Goal: Task Accomplishment & Management: Complete application form

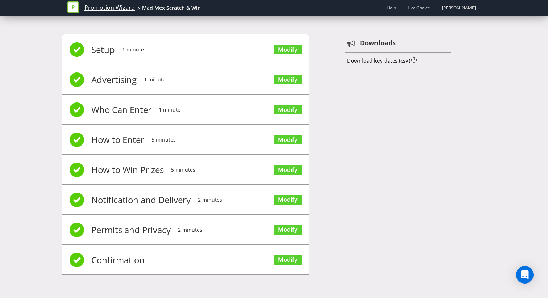
click at [108, 7] on link "Promotion Wizard" at bounding box center [109, 8] width 50 height 8
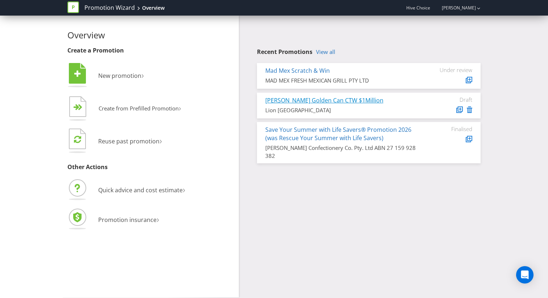
click at [320, 101] on link "[PERSON_NAME] Golden Can CTW $1Million" at bounding box center [324, 100] width 118 height 8
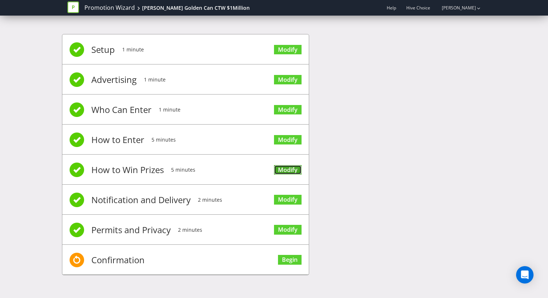
click at [289, 166] on link "Modify" at bounding box center [288, 170] width 28 height 10
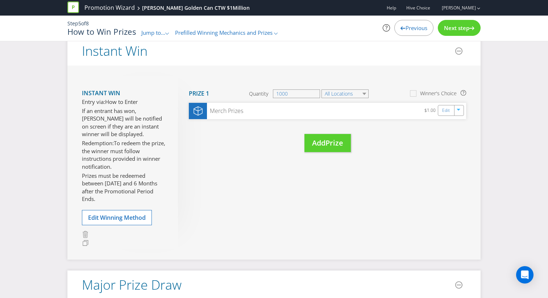
scroll to position [73, 0]
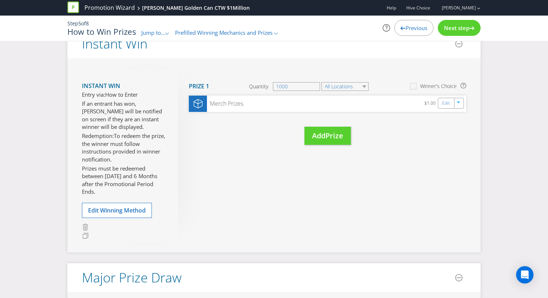
click at [409, 28] on span "Previous" at bounding box center [417, 27] width 22 height 7
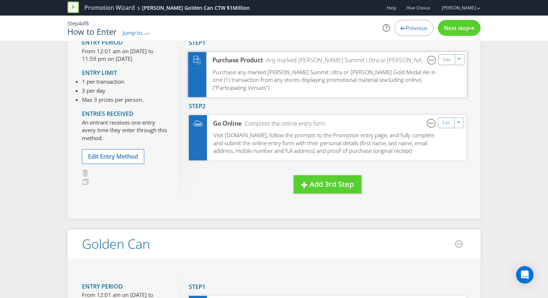
scroll to position [49, 0]
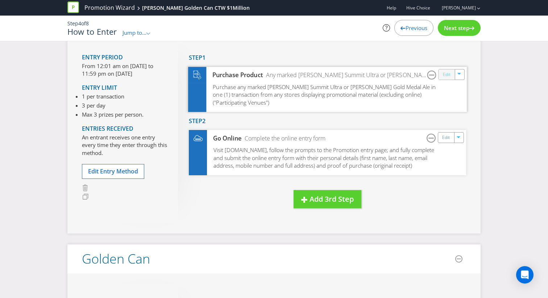
click at [447, 76] on link "Edit" at bounding box center [447, 74] width 8 height 8
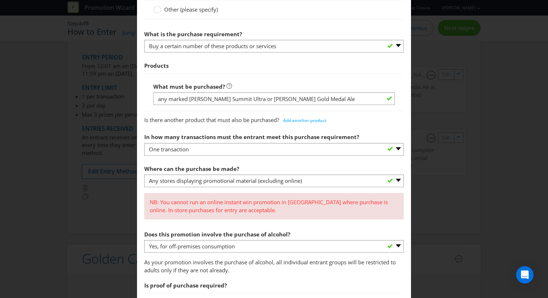
scroll to position [374, 0]
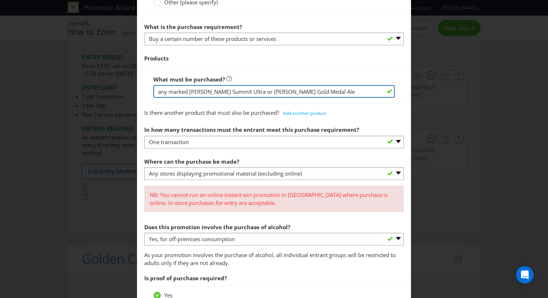
click at [189, 91] on input "any marked [PERSON_NAME] Summit Ultra or [PERSON_NAME] Gold Medal Ale" at bounding box center [274, 91] width 242 height 13
click at [224, 91] on input "any marked 12pack or 24 ack of [PERSON_NAME] Summit Ultra or [PERSON_NAME] Gold…" at bounding box center [274, 91] width 242 height 13
click at [197, 93] on input "any marked 12pack or 24 pack of [PERSON_NAME] Summit Ultra or [PERSON_NAME] Gol…" at bounding box center [274, 91] width 242 height 13
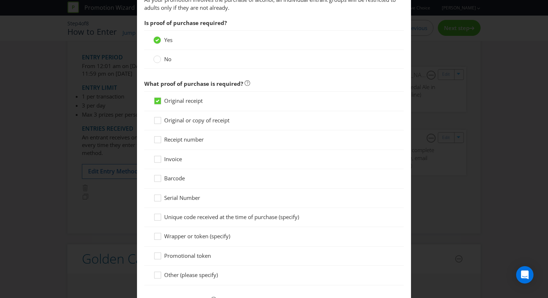
scroll to position [729, 0]
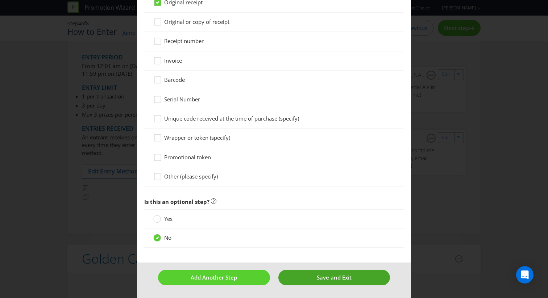
type input "any marked 12 pack or 24 pack of [PERSON_NAME] Summit Ultra or [PERSON_NAME] Go…"
click at [319, 276] on span "Save and Exit" at bounding box center [334, 277] width 35 height 7
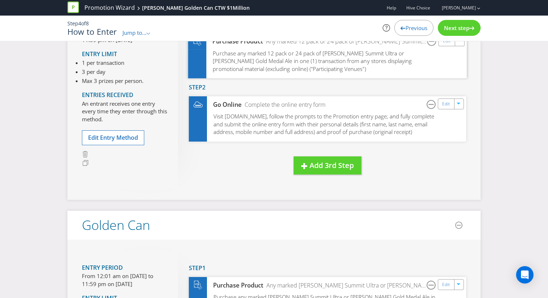
scroll to position [90, 0]
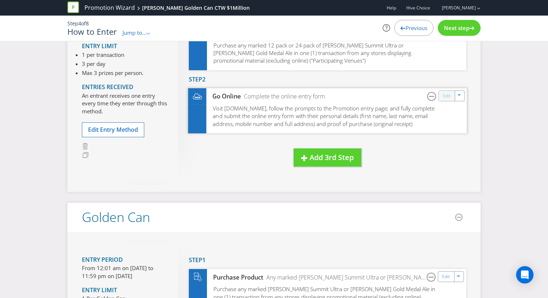
click at [446, 94] on link "Edit" at bounding box center [447, 96] width 8 height 8
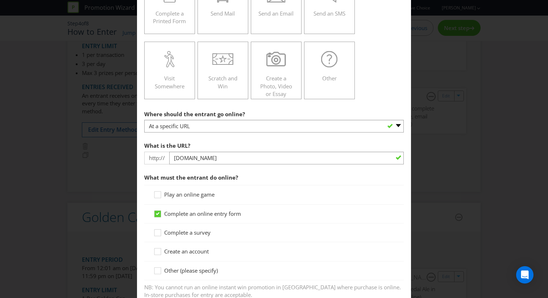
scroll to position [243, 0]
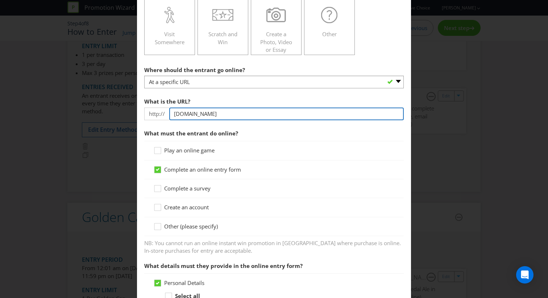
drag, startPoint x: 265, startPoint y: 115, endPoint x: 114, endPoint y: 115, distance: 151.2
click at [114, 115] on div "How to Enter Did You Know IMI research shows that ease of participation is one …" at bounding box center [274, 149] width 548 height 298
paste input "[URL][DOMAIN_NAME]"
drag, startPoint x: 189, startPoint y: 113, endPoint x: 83, endPoint y: 113, distance: 105.5
click at [83, 113] on div "How to Enter Did You Know IMI research shows that ease of participation is one …" at bounding box center [274, 149] width 548 height 298
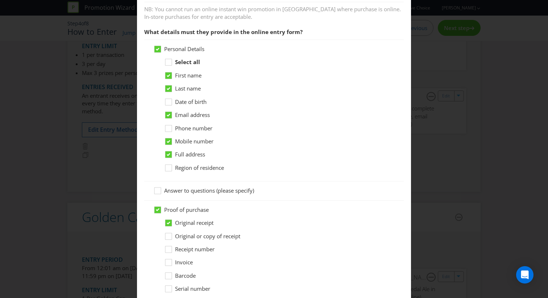
scroll to position [697, 0]
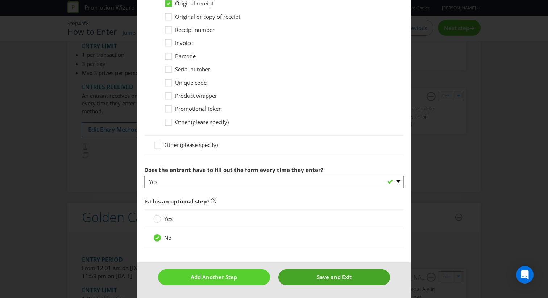
type input "[DOMAIN_NAME]"
click at [314, 284] on button "Save and Exit" at bounding box center [335, 278] width 112 height 16
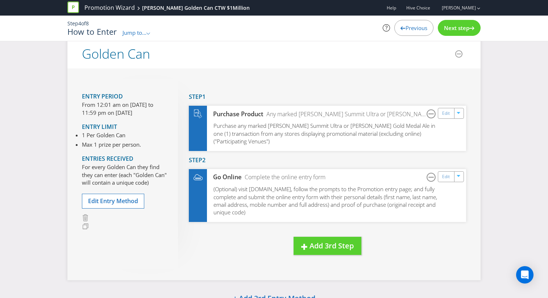
scroll to position [253, 0]
click at [445, 177] on link "Edit" at bounding box center [447, 177] width 8 height 8
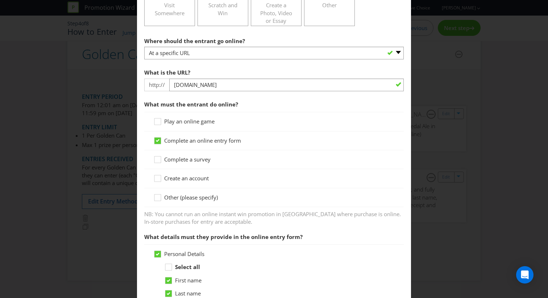
scroll to position [279, 0]
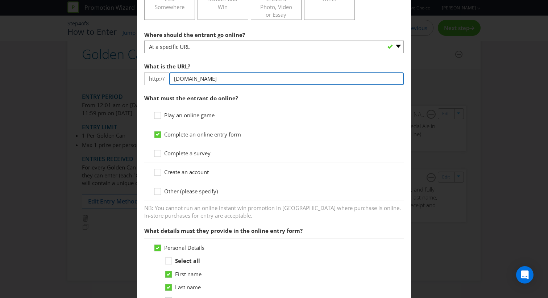
drag, startPoint x: 248, startPoint y: 75, endPoint x: 107, endPoint y: 75, distance: 141.1
click at [107, 75] on div "How to Enter Did You Know IMI research shows that ease of participation is one …" at bounding box center [274, 149] width 548 height 298
paste input "[URL][DOMAIN_NAME]"
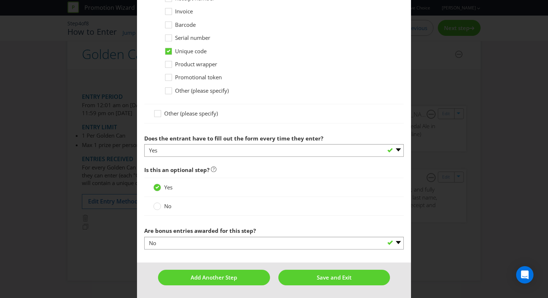
scroll to position [729, 0]
type input "[DOMAIN_NAME]"
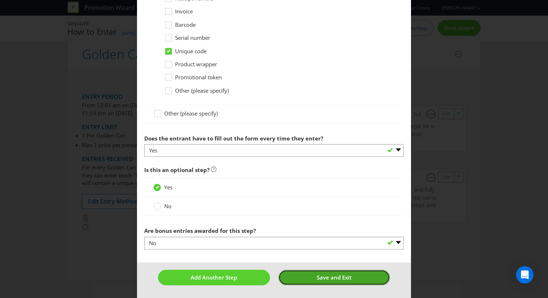
click at [314, 281] on button "Save and Exit" at bounding box center [335, 278] width 112 height 16
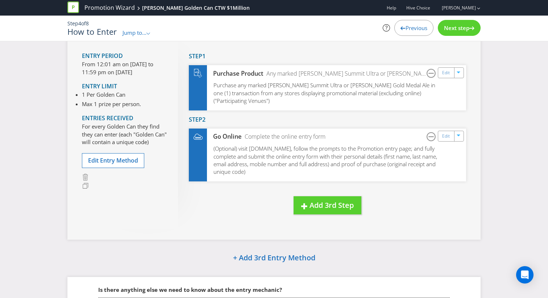
scroll to position [373, 0]
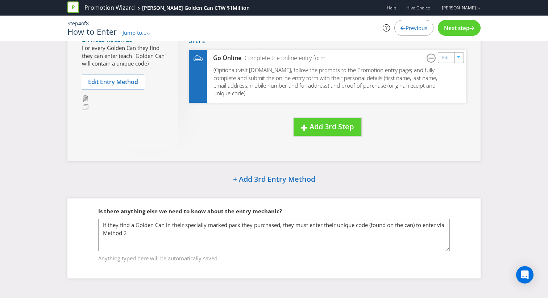
click at [454, 36] on div "Next step" at bounding box center [459, 28] width 43 height 16
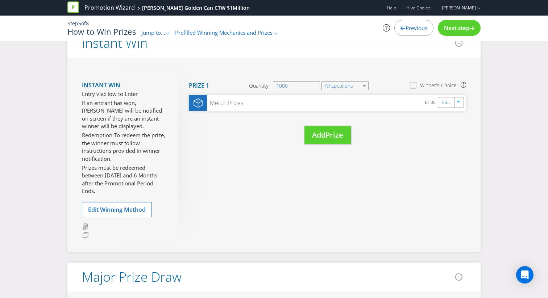
scroll to position [77, 0]
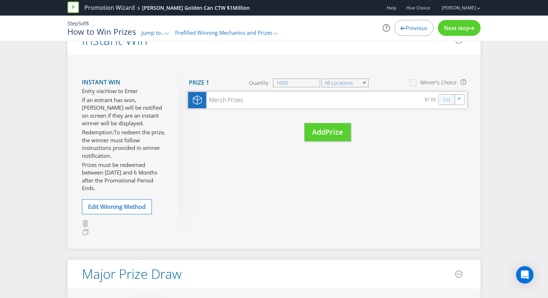
click at [447, 100] on link "Edit" at bounding box center [447, 99] width 8 height 8
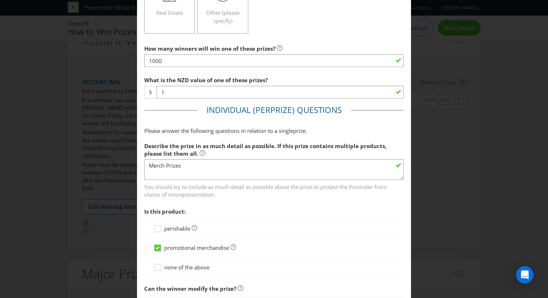
scroll to position [271, 0]
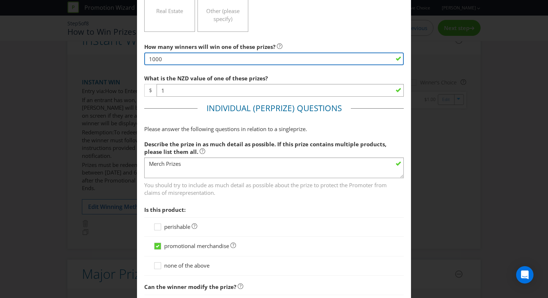
drag, startPoint x: 171, startPoint y: 59, endPoint x: 153, endPoint y: 59, distance: 18.5
click at [153, 59] on input "1000" at bounding box center [274, 59] width 260 height 13
type input "1680"
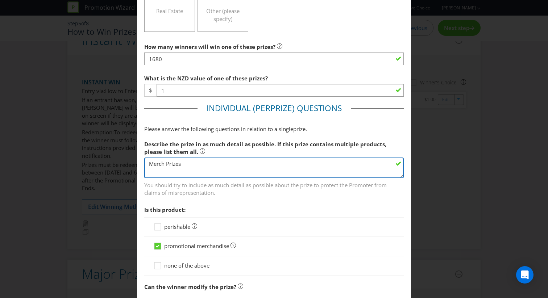
drag, startPoint x: 186, startPoint y: 167, endPoint x: 94, endPoint y: 166, distance: 91.8
click at [94, 166] on div "Edit Prize [GEOGRAPHIC_DATA] Please select the prize type Product Voucher or Gi…" at bounding box center [274, 149] width 548 height 298
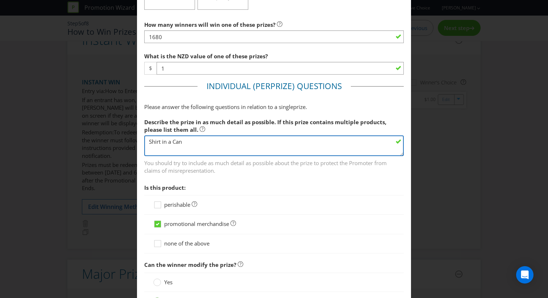
scroll to position [280, 0]
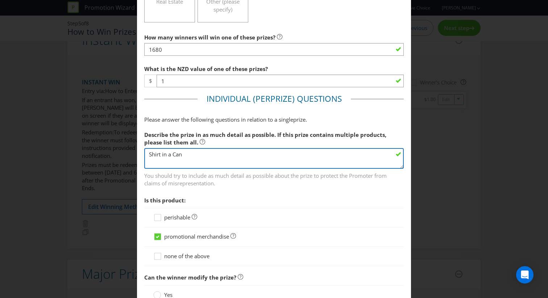
type textarea "Shirt in a Can"
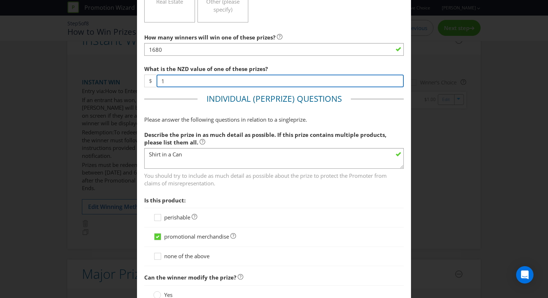
click at [184, 77] on input "1" at bounding box center [280, 81] width 247 height 13
type input "0"
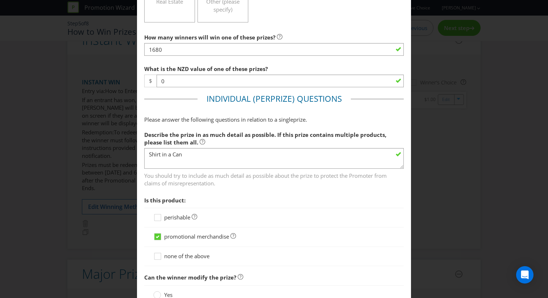
click at [179, 97] on fieldset "Individual (Per Prize ) Questions Please answer the following questions in rela…" at bounding box center [274, 212] width 260 height 238
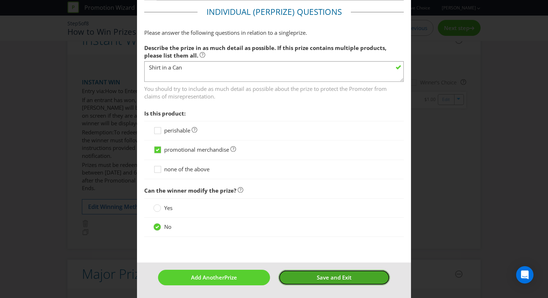
click at [360, 283] on button "Save and Exit" at bounding box center [335, 278] width 112 height 16
type input "1680"
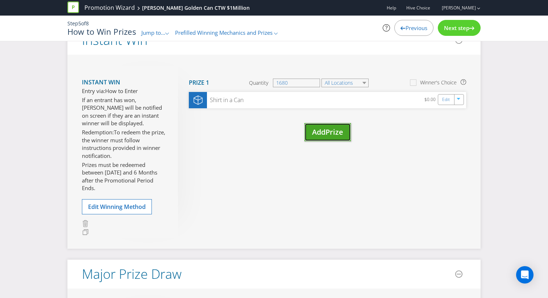
click at [335, 131] on span "Prize" at bounding box center [335, 132] width 18 height 10
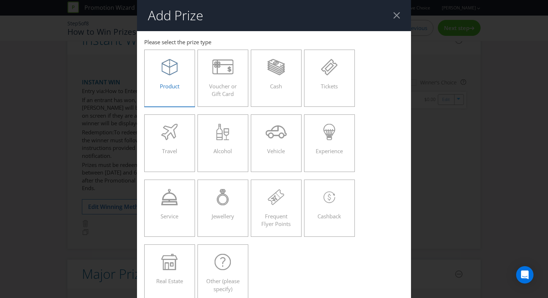
click at [156, 67] on div at bounding box center [170, 67] width 36 height 16
click at [0, 0] on input "Product" at bounding box center [0, 0] width 0 height 0
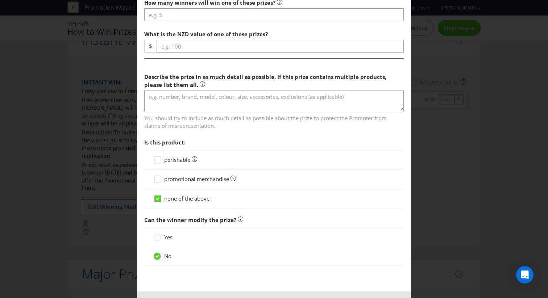
scroll to position [308, 0]
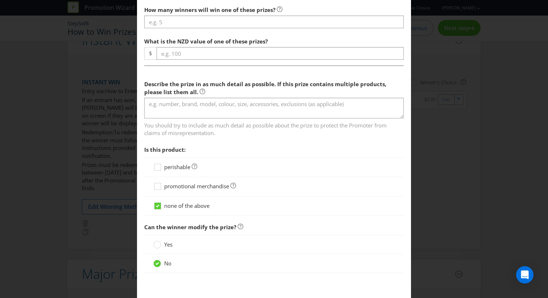
click at [180, 187] on span "promotional merchandise" at bounding box center [196, 186] width 65 height 7
click at [0, 0] on input "promotional merchandise" at bounding box center [0, 0] width 0 height 0
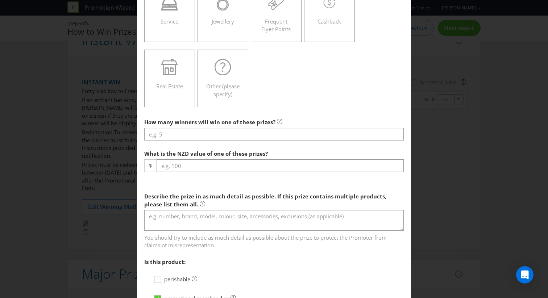
scroll to position [188, 0]
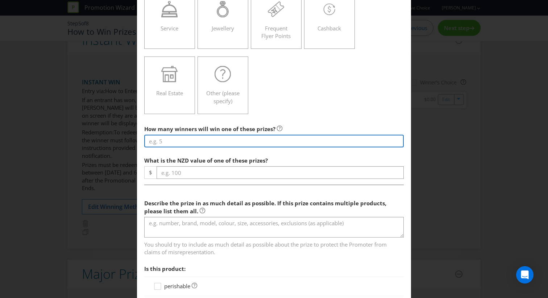
click at [191, 144] on input "number" at bounding box center [274, 141] width 260 height 13
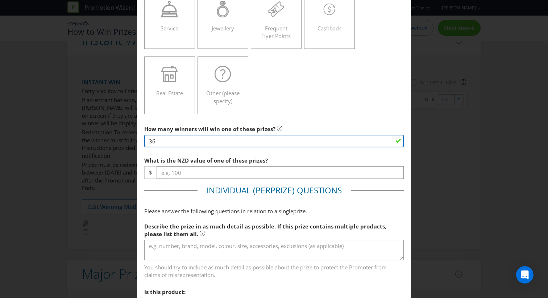
type input "36"
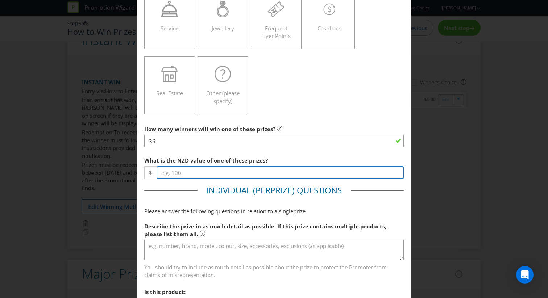
click at [327, 169] on input "number" at bounding box center [280, 172] width 247 height 13
type input "0"
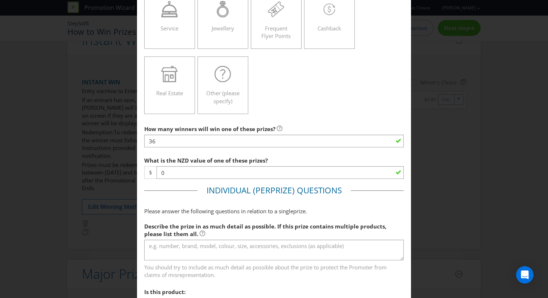
click at [288, 239] on div "Describe the prize in as much detail as possible. If this prize contains multip…" at bounding box center [274, 249] width 260 height 60
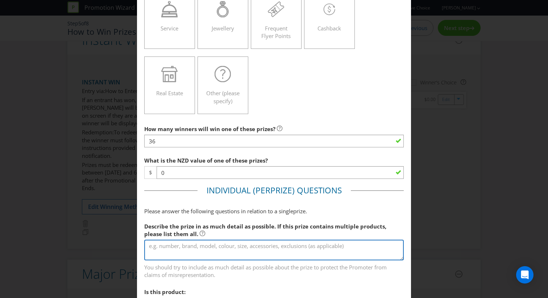
click at [287, 246] on textarea at bounding box center [274, 250] width 260 height 21
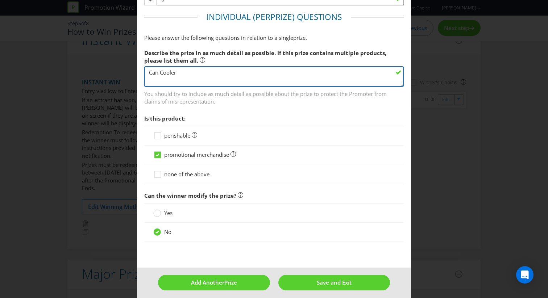
scroll to position [367, 0]
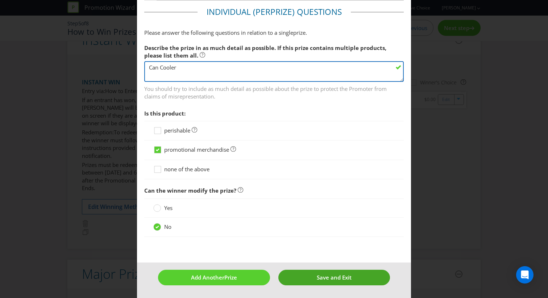
type textarea "Can Cooler"
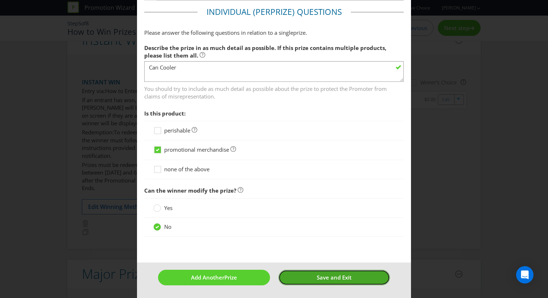
click at [329, 279] on span "Save and Exit" at bounding box center [334, 277] width 35 height 7
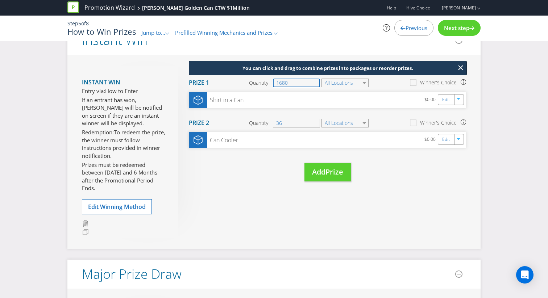
click at [304, 84] on input "1680" at bounding box center [296, 83] width 47 height 9
type input "1610"
click at [309, 174] on button "Add Prize" at bounding box center [328, 172] width 46 height 18
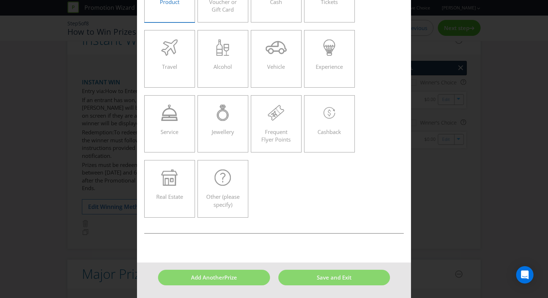
click at [0, 0] on input "Product" at bounding box center [0, 0] width 0 height 0
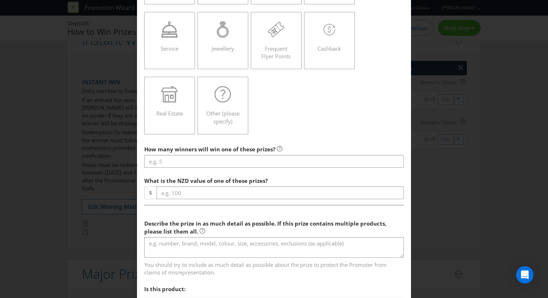
scroll to position [194, 0]
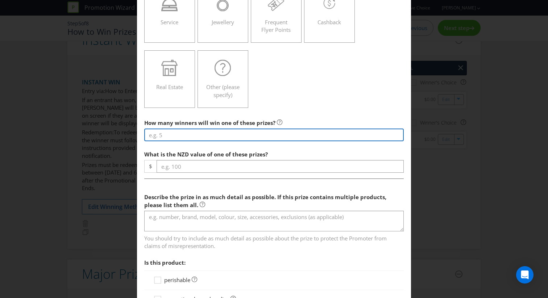
click at [187, 131] on input "number" at bounding box center [274, 135] width 260 height 13
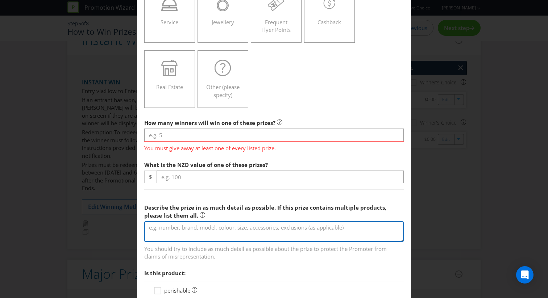
click at [192, 230] on textarea at bounding box center [274, 232] width 260 height 21
paste textarea "Hawaiian shirt"
type textarea "Hawaiian shirt"
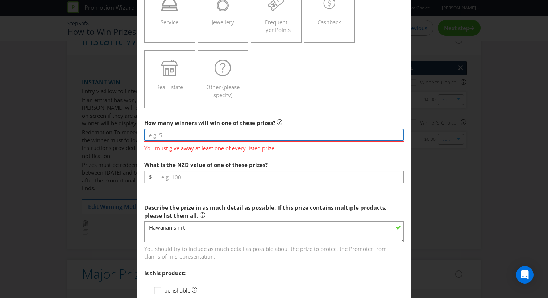
click at [205, 136] on input "number" at bounding box center [274, 135] width 260 height 13
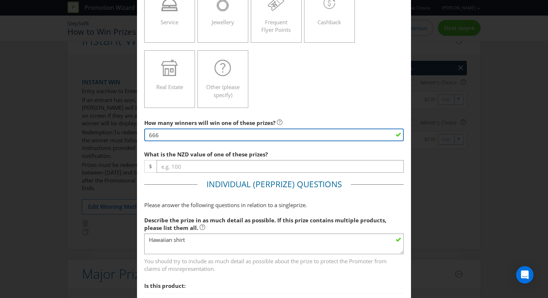
type input "666"
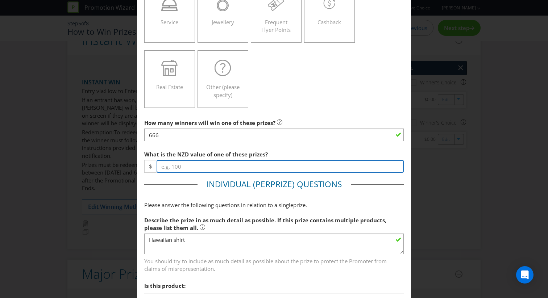
click at [209, 165] on input "number" at bounding box center [280, 166] width 247 height 13
type input "1"
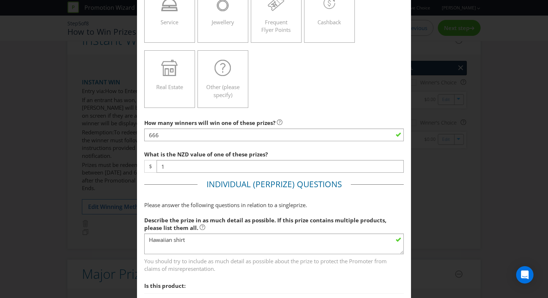
click at [216, 157] on span "What is the NZD value of one of these prizes?" at bounding box center [206, 154] width 124 height 7
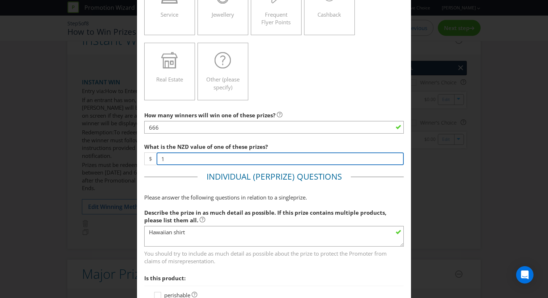
click at [216, 158] on input "1" at bounding box center [280, 159] width 247 height 13
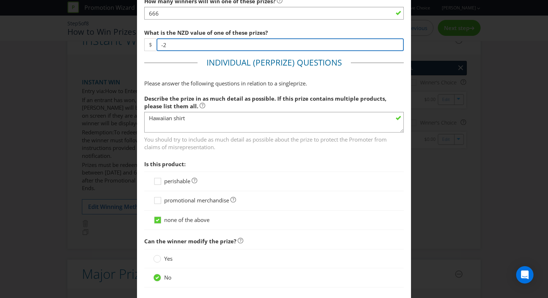
scroll to position [367, 0]
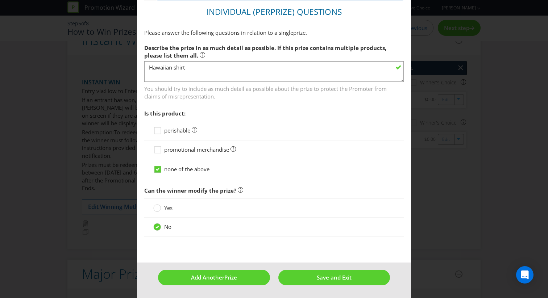
type input "-2"
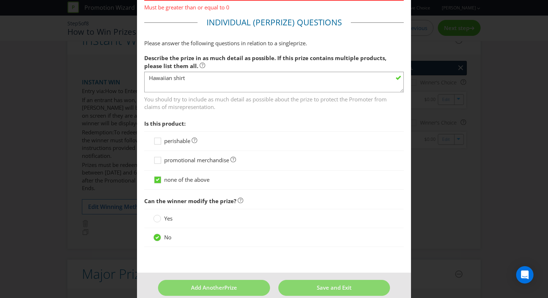
click at [217, 157] on div "promotional merchandise" at bounding box center [274, 160] width 260 height 19
click at [216, 159] on span "promotional merchandise" at bounding box center [196, 160] width 65 height 7
click at [0, 0] on input "promotional merchandise" at bounding box center [0, 0] width 0 height 0
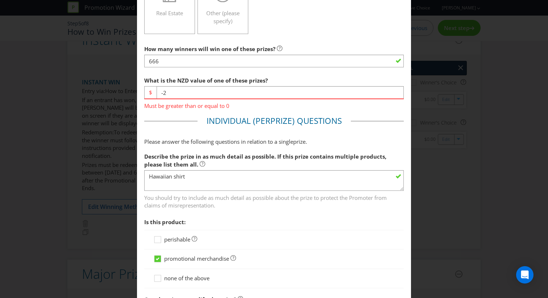
scroll to position [231, 0]
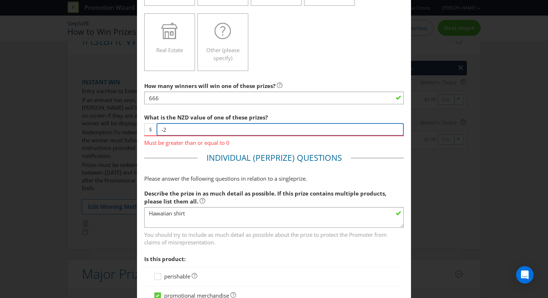
click at [216, 133] on input "-2" at bounding box center [280, 129] width 247 height 13
type input "0"
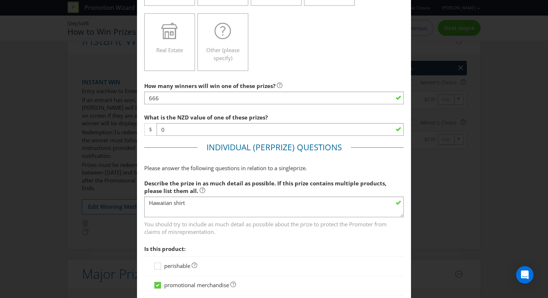
click at [217, 168] on fieldset "Individual (Per Prize ) Questions Please answer the following questions in rela…" at bounding box center [274, 261] width 260 height 238
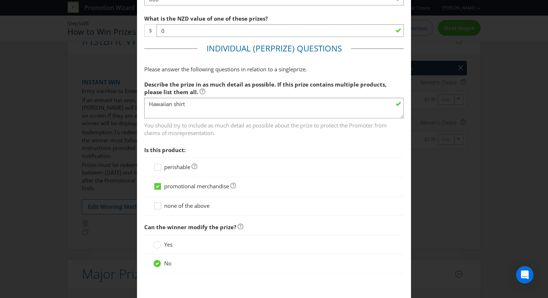
scroll to position [367, 0]
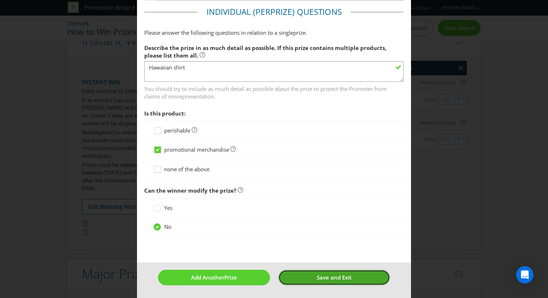
click at [310, 281] on button "Save and Exit" at bounding box center [335, 278] width 112 height 16
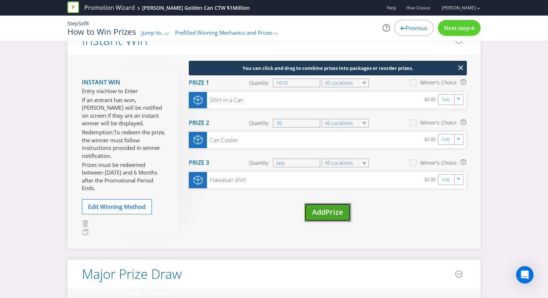
click at [341, 215] on span "Prize" at bounding box center [335, 212] width 18 height 10
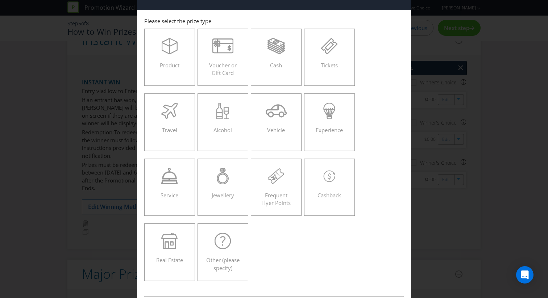
scroll to position [21, 0]
click at [179, 66] on span "Product" at bounding box center [170, 64] width 20 height 7
click at [0, 0] on input "Product" at bounding box center [0, 0] width 0 height 0
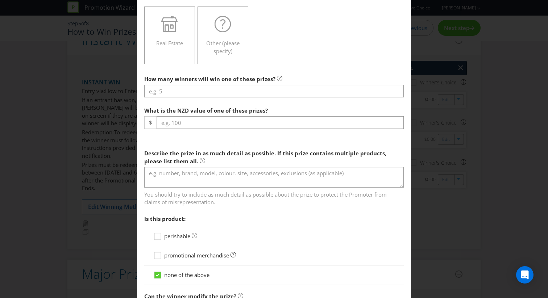
scroll to position [280, 0]
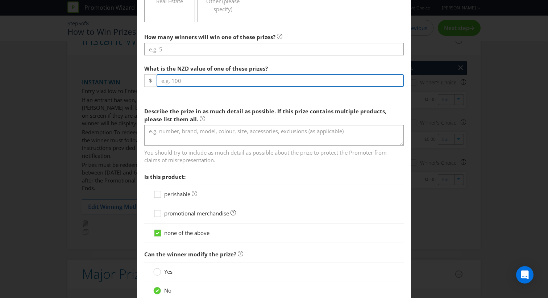
click at [188, 85] on input "number" at bounding box center [280, 80] width 247 height 13
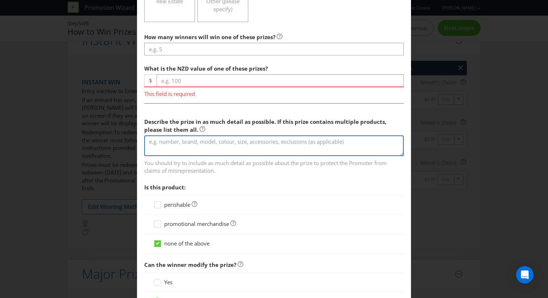
click at [191, 143] on textarea at bounding box center [274, 146] width 260 height 21
paste textarea "[PERSON_NAME]"
type textarea "[PERSON_NAME]"
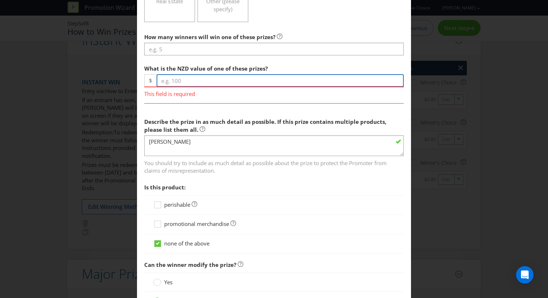
click at [201, 82] on input "number" at bounding box center [280, 80] width 247 height 13
type input "0"
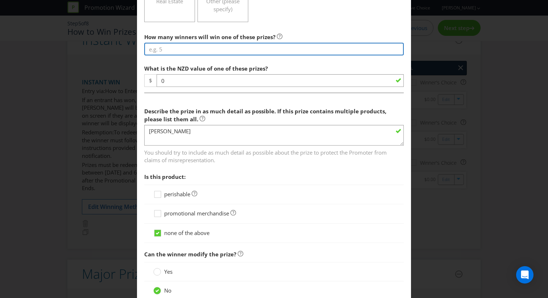
click at [191, 45] on input "number" at bounding box center [274, 49] width 260 height 13
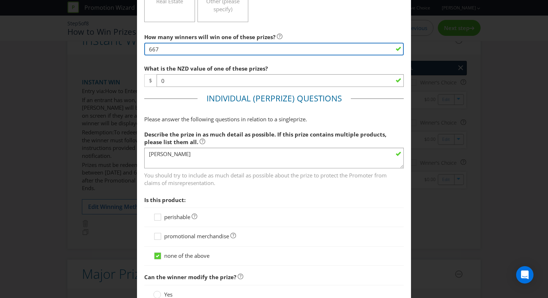
scroll to position [367, 0]
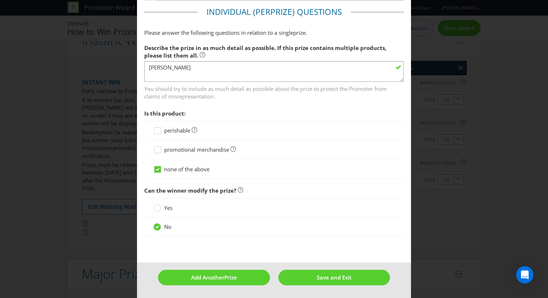
type input "667"
click at [189, 149] on span "promotional merchandise" at bounding box center [196, 149] width 65 height 7
click at [0, 0] on input "promotional merchandise" at bounding box center [0, 0] width 0 height 0
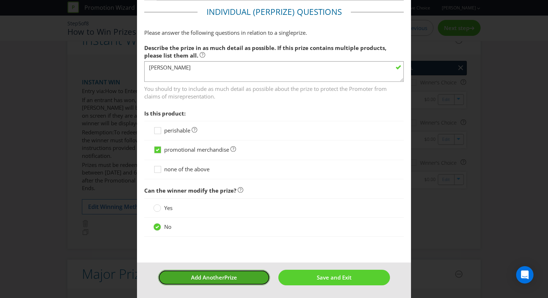
click at [207, 275] on span "Add Another" at bounding box center [207, 277] width 33 height 7
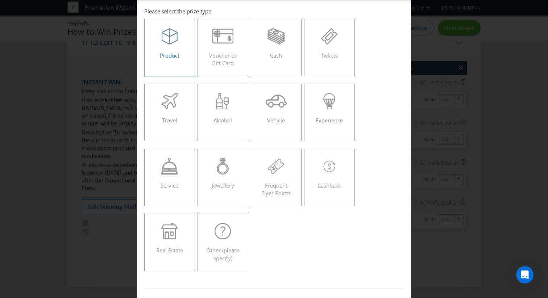
click at [190, 55] on label "Product" at bounding box center [169, 47] width 51 height 57
click at [0, 0] on input "Product" at bounding box center [0, 0] width 0 height 0
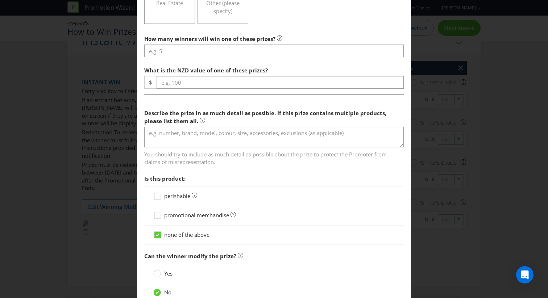
scroll to position [282, 0]
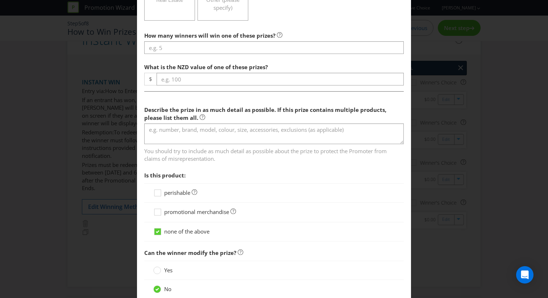
click at [175, 210] on span "promotional merchandise" at bounding box center [196, 212] width 65 height 7
click at [0, 0] on input "promotional merchandise" at bounding box center [0, 0] width 0 height 0
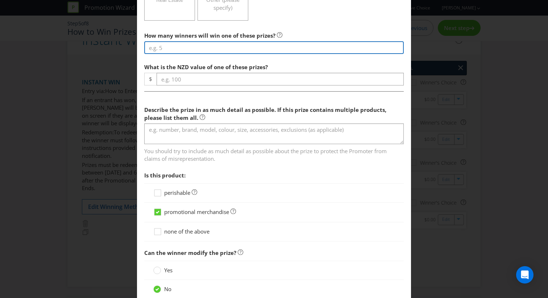
click at [191, 50] on input "number" at bounding box center [274, 47] width 260 height 13
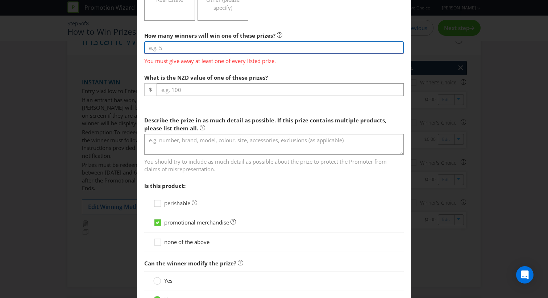
click at [186, 52] on input "number" at bounding box center [274, 47] width 260 height 13
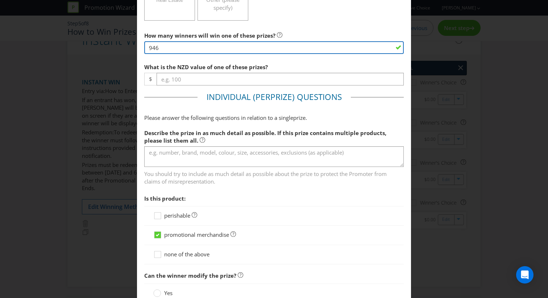
type input "946"
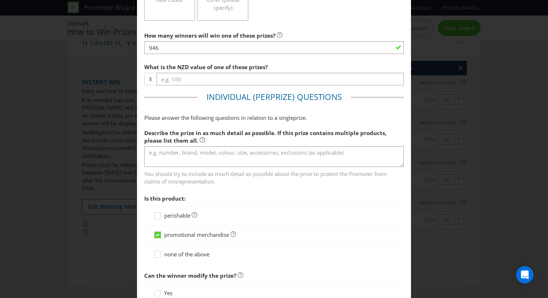
click at [191, 71] on div "What is the NZD value of one of these prizes? $" at bounding box center [274, 73] width 260 height 26
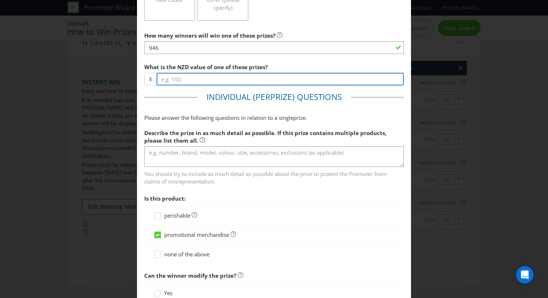
click at [191, 73] on input "number" at bounding box center [280, 79] width 247 height 13
type input "0"
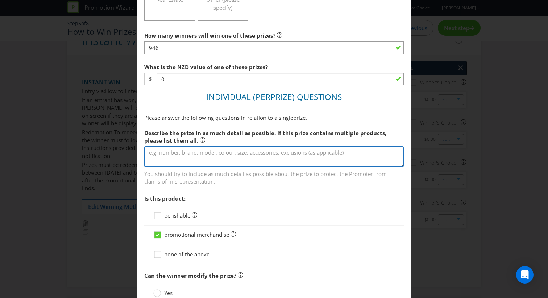
click at [197, 164] on textarea at bounding box center [274, 157] width 260 height 21
paste textarea "coffee mug"
type textarea "coffee mug"
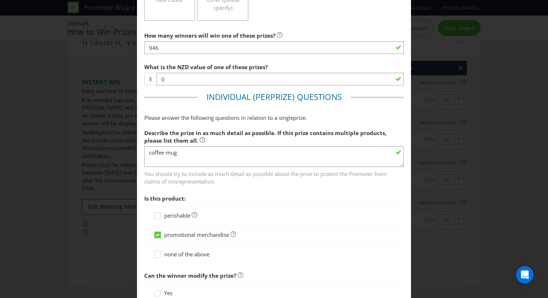
click at [217, 184] on span "You should try to include as much detail as possible about the prize to protect…" at bounding box center [274, 177] width 260 height 18
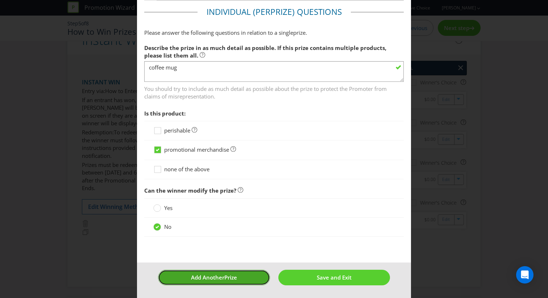
click at [244, 276] on button "Add Another Prize" at bounding box center [214, 278] width 112 height 16
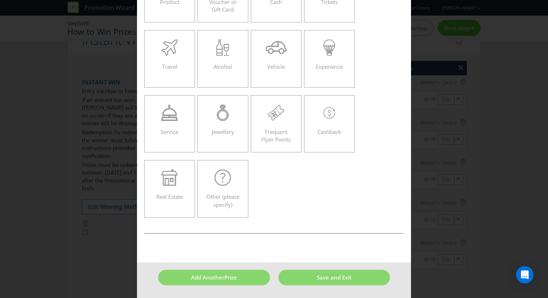
scroll to position [31, 0]
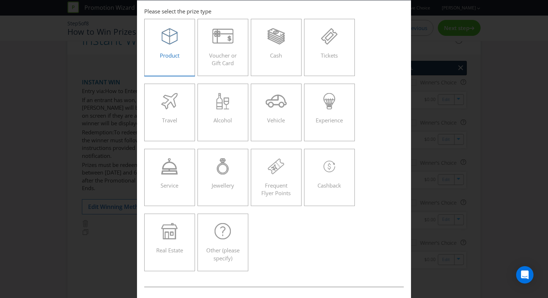
click at [170, 66] on label "Product" at bounding box center [169, 47] width 51 height 57
click at [0, 0] on input "Product" at bounding box center [0, 0] width 0 height 0
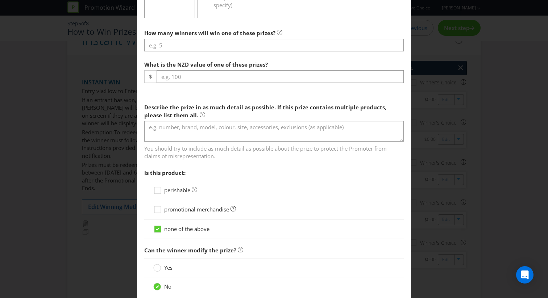
scroll to position [302, 0]
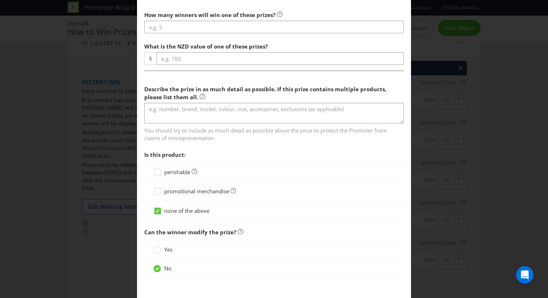
click at [184, 193] on span "promotional merchandise" at bounding box center [196, 191] width 65 height 7
click at [0, 0] on input "promotional merchandise" at bounding box center [0, 0] width 0 height 0
click at [182, 45] on span "What is the NZD value of one of these prizes?" at bounding box center [206, 46] width 124 height 7
click at [182, 34] on div "How many winners will win one of these prizes? What is the NZD value of one of …" at bounding box center [274, 147] width 260 height 279
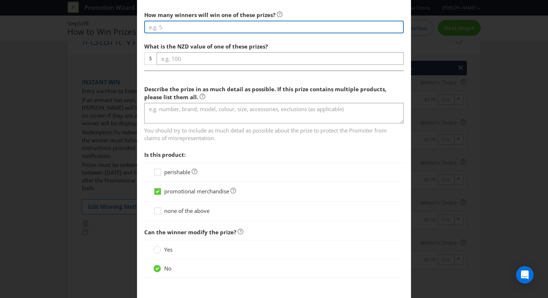
click at [182, 22] on input "number" at bounding box center [274, 27] width 260 height 13
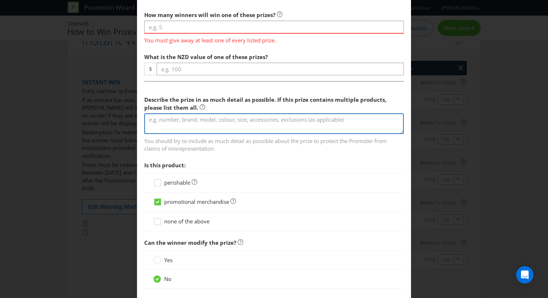
click at [168, 119] on textarea at bounding box center [274, 124] width 260 height 21
paste textarea "drink bottles"
click at [152, 120] on textarea "drink bottles" at bounding box center [274, 124] width 260 height 21
type textarea "Drink bottles"
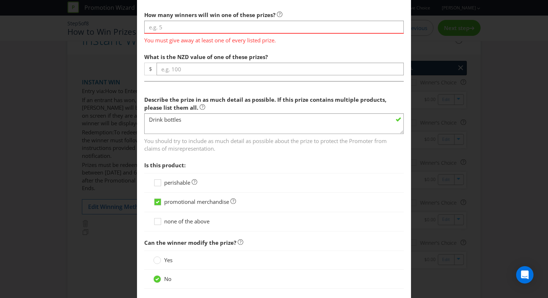
click at [182, 20] on div "How many winners will win one of these prizes? You must give away at least one …" at bounding box center [274, 26] width 260 height 37
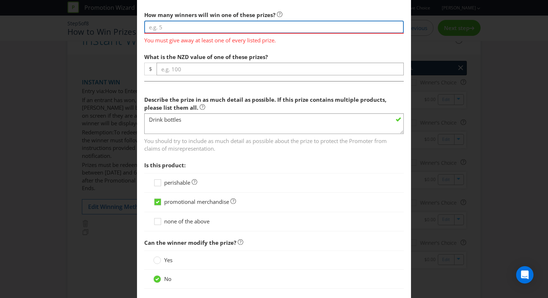
click at [182, 23] on input "number" at bounding box center [274, 27] width 260 height 13
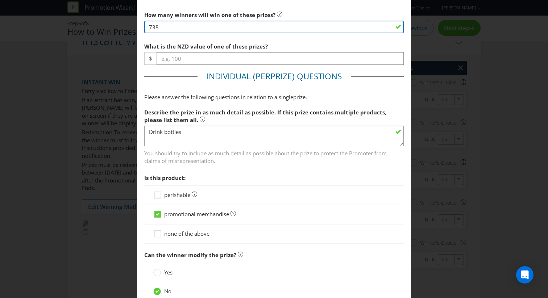
type input "738"
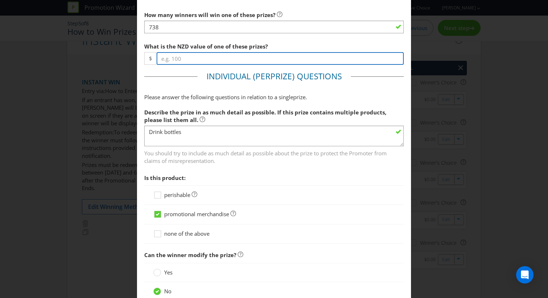
click at [242, 57] on input "number" at bounding box center [280, 58] width 247 height 13
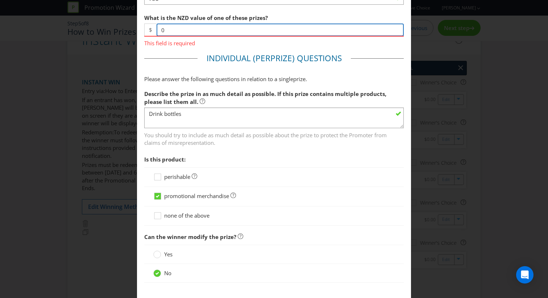
scroll to position [378, 0]
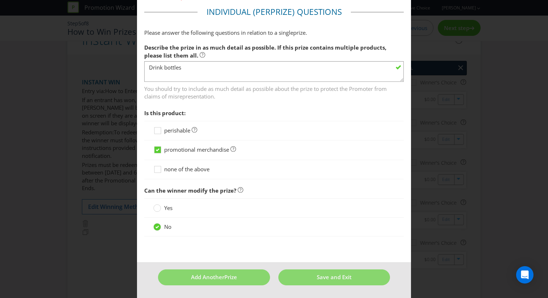
type input "0"
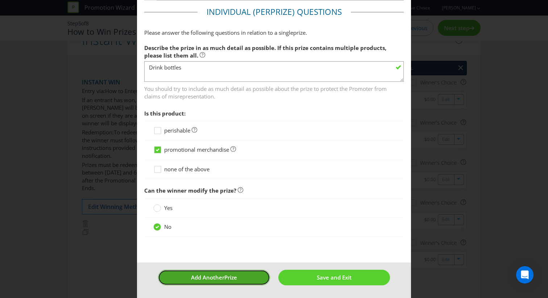
click at [233, 284] on button "Add Another Prize" at bounding box center [214, 278] width 112 height 16
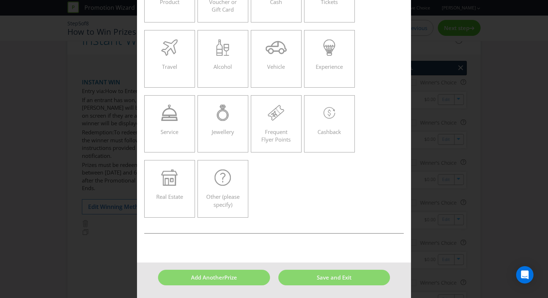
scroll to position [31, 0]
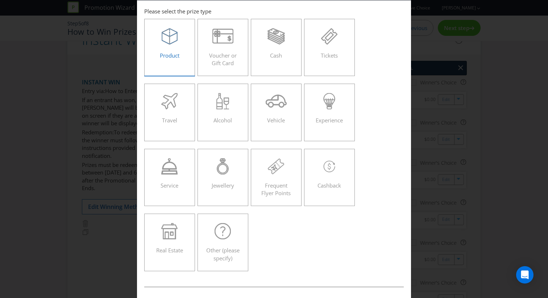
click at [169, 53] on span "Product" at bounding box center [170, 55] width 20 height 7
click at [0, 0] on input "Product" at bounding box center [0, 0] width 0 height 0
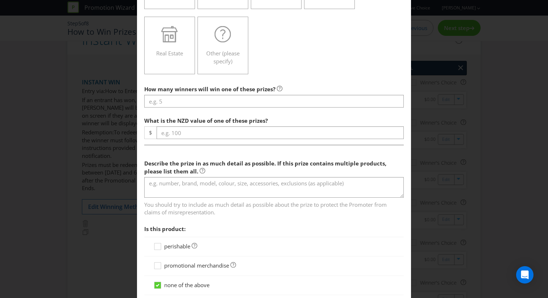
scroll to position [323, 0]
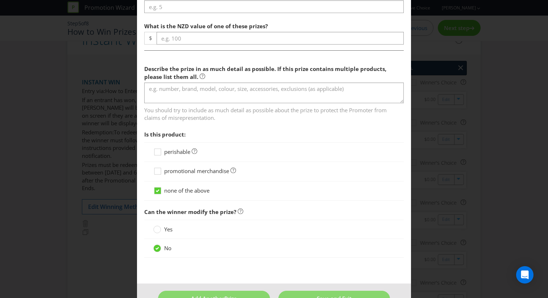
click at [185, 172] on span "promotional merchandise" at bounding box center [196, 171] width 65 height 7
click at [0, 0] on input "promotional merchandise" at bounding box center [0, 0] width 0 height 0
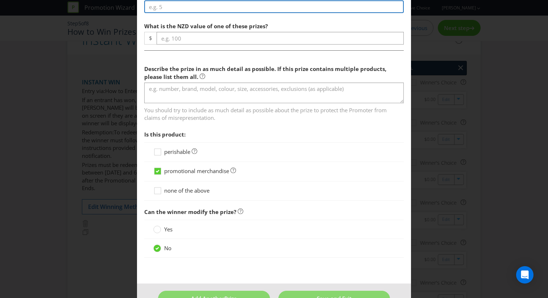
click at [187, 9] on input "number" at bounding box center [274, 6] width 260 height 13
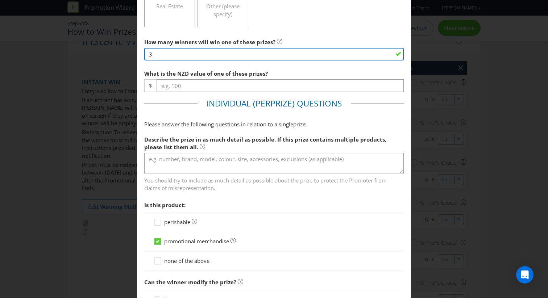
scroll to position [270, 0]
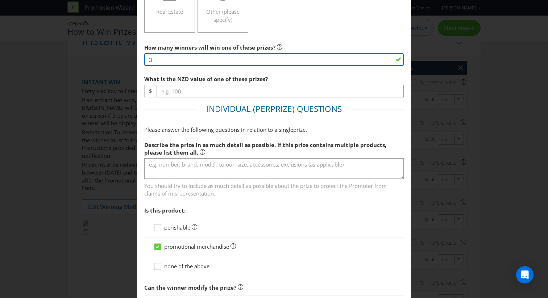
type input "3"
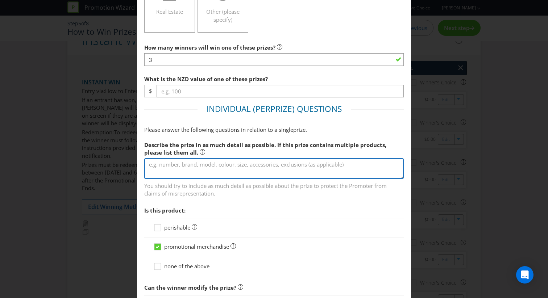
click at [194, 168] on textarea at bounding box center [274, 168] width 260 height 21
paste textarea "rugby shorts"
click at [151, 165] on textarea "rugby shorts" at bounding box center [274, 168] width 260 height 21
type textarea "Rugby shorts"
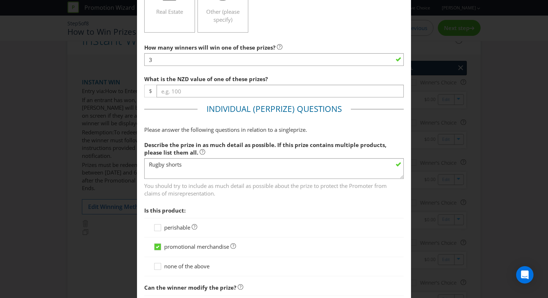
click at [182, 68] on div "How many winners will win one of these prizes? 3 What is the NZD value of one o…" at bounding box center [274, 191] width 260 height 302
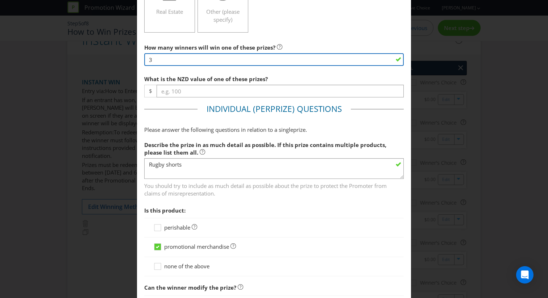
click at [182, 57] on input "3" at bounding box center [274, 59] width 260 height 13
type input "928"
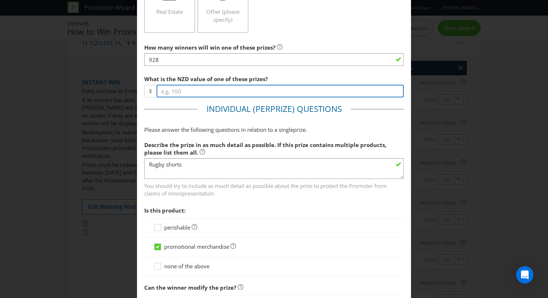
click at [194, 88] on input "number" at bounding box center [280, 91] width 247 height 13
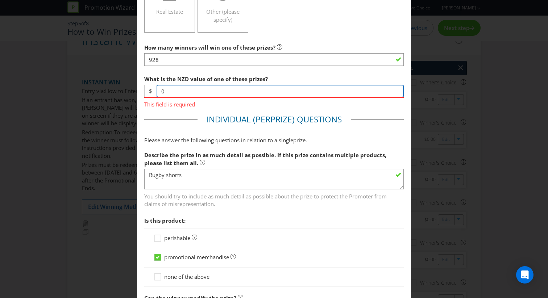
type input "0"
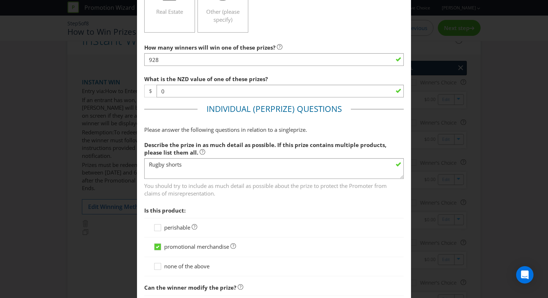
click at [277, 120] on fieldset "Individual (Per Prize ) Questions Please answer the following questions in rela…" at bounding box center [274, 222] width 260 height 238
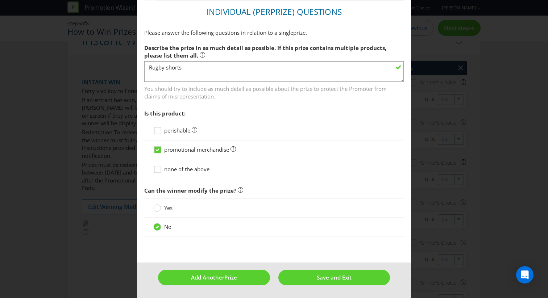
click at [236, 287] on footer "Add Another Prize Save and Exit" at bounding box center [274, 281] width 274 height 36
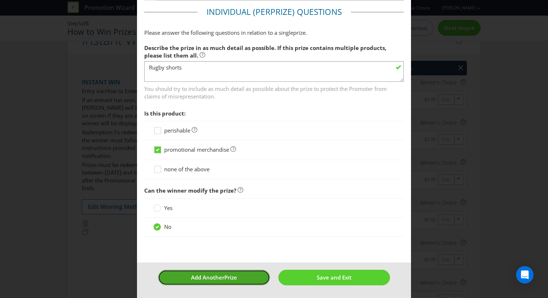
click at [236, 276] on span "Prize" at bounding box center [230, 277] width 13 height 7
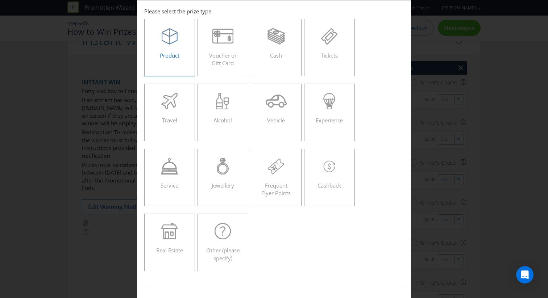
click at [169, 48] on div "Product" at bounding box center [170, 44] width 36 height 33
click at [0, 0] on input "Product" at bounding box center [0, 0] width 0 height 0
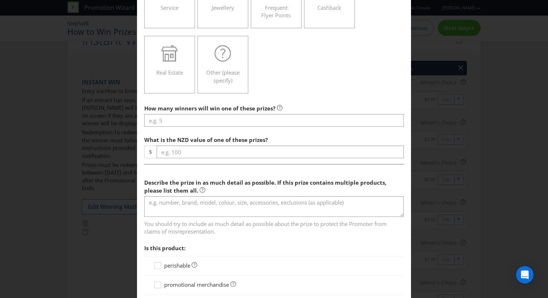
scroll to position [220, 0]
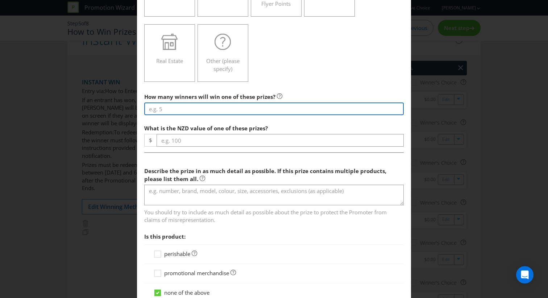
click at [188, 103] on input "number" at bounding box center [274, 109] width 260 height 13
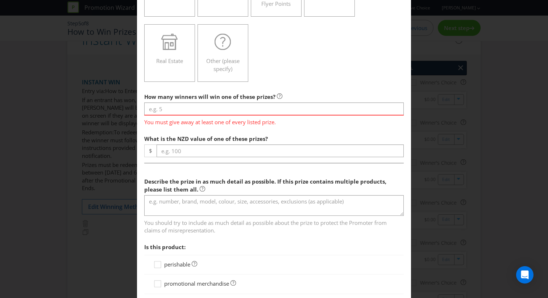
click at [186, 194] on div "Describe the prize in as much detail as possible. If this prize contains multip…" at bounding box center [274, 204] width 260 height 60
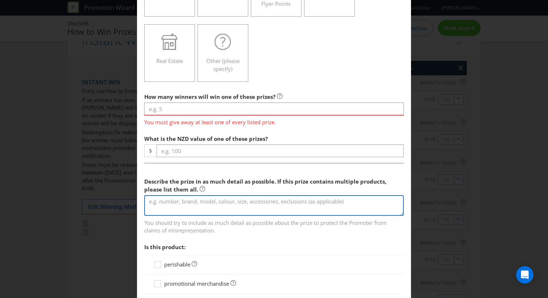
click at [186, 202] on textarea at bounding box center [274, 205] width 260 height 21
paste textarea "swanndri picnic blanket"
click at [152, 201] on textarea "swanndri picnic blanket" at bounding box center [274, 205] width 260 height 21
type textarea "Swanndri picnic blanket"
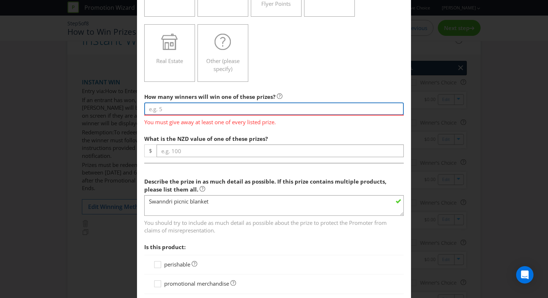
click at [169, 105] on input "number" at bounding box center [274, 109] width 260 height 13
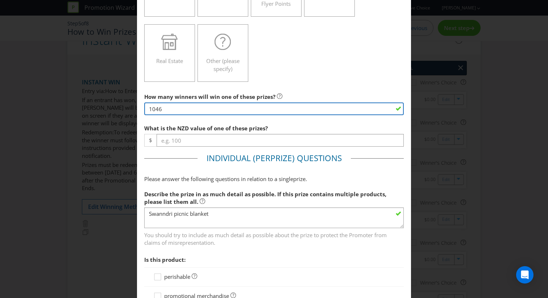
type input "1046"
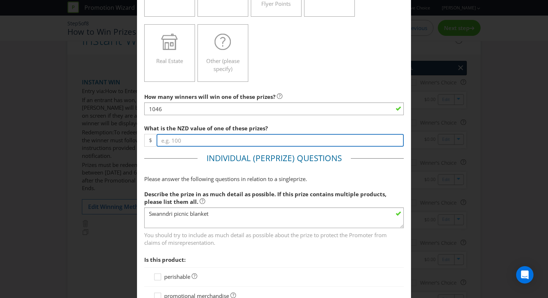
click at [176, 144] on input "number" at bounding box center [280, 140] width 247 height 13
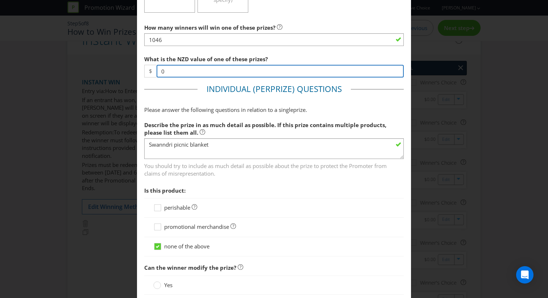
scroll to position [323, 0]
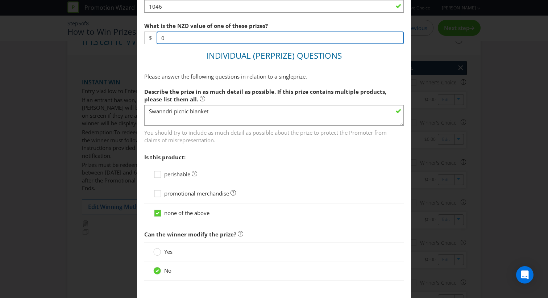
type input "0"
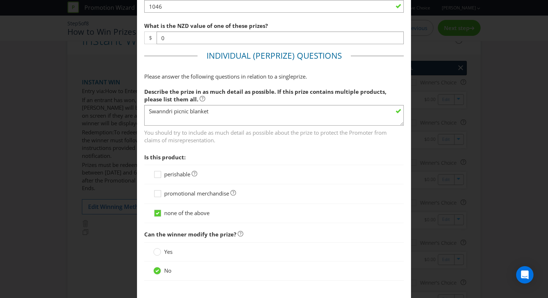
click at [188, 199] on div "promotional merchandise" at bounding box center [274, 194] width 260 height 19
click at [188, 195] on span "promotional merchandise" at bounding box center [196, 193] width 65 height 7
click at [0, 0] on input "promotional merchandise" at bounding box center [0, 0] width 0 height 0
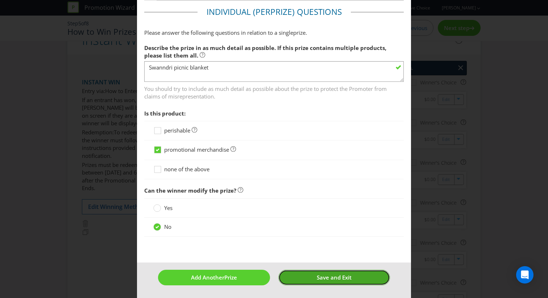
click at [307, 281] on button "Save and Exit" at bounding box center [335, 278] width 112 height 16
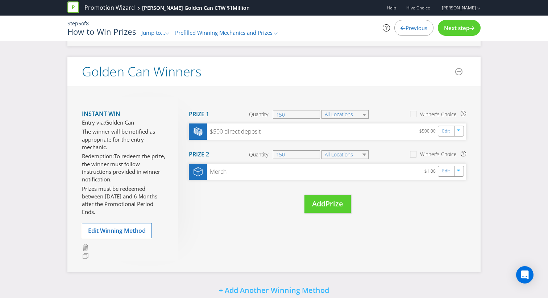
scroll to position [687, 0]
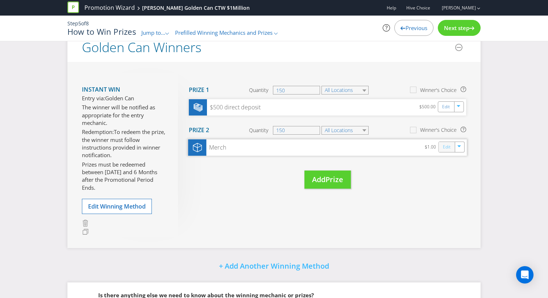
click at [447, 151] on link "Edit" at bounding box center [447, 147] width 8 height 8
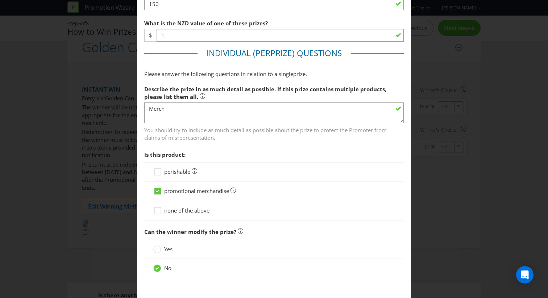
scroll to position [316, 0]
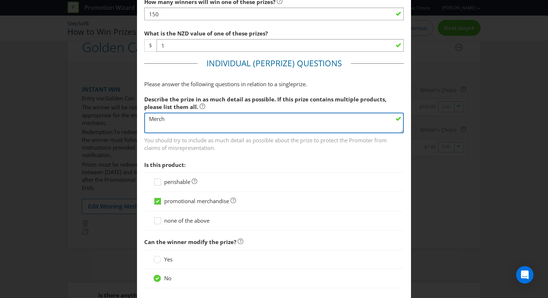
drag, startPoint x: 200, startPoint y: 117, endPoint x: 105, endPoint y: 117, distance: 95.0
click at [105, 117] on div "Edit Prize [GEOGRAPHIC_DATA] Please select the prize type Product Voucher or Gi…" at bounding box center [274, 149] width 548 height 298
type textarea "Merchandise Kit"
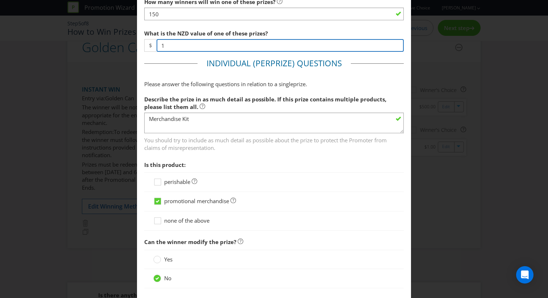
click at [169, 44] on input "1" at bounding box center [280, 45] width 247 height 13
type input "0"
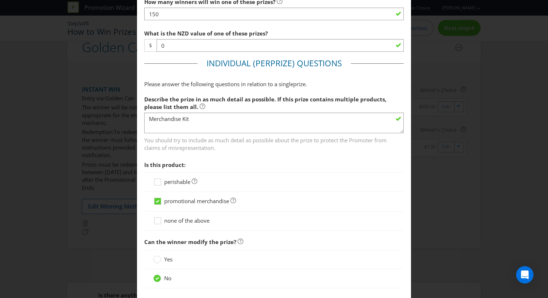
click at [185, 72] on fieldset "Individual (Per Prize ) Questions Please answer the following questions in rela…" at bounding box center [274, 177] width 260 height 238
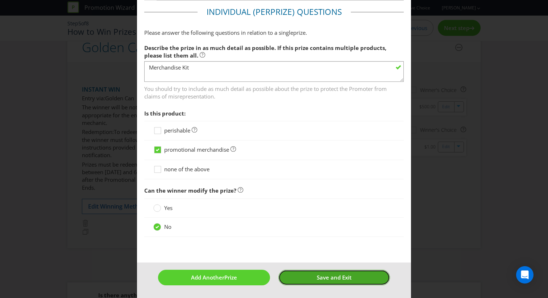
click at [310, 281] on button "Save and Exit" at bounding box center [335, 278] width 112 height 16
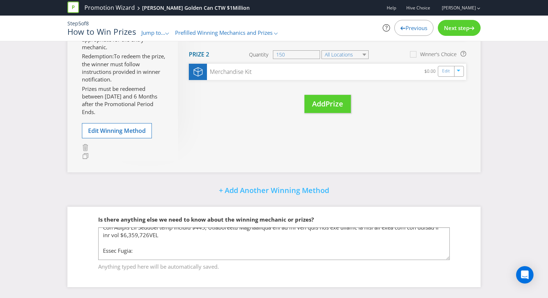
scroll to position [12, 0]
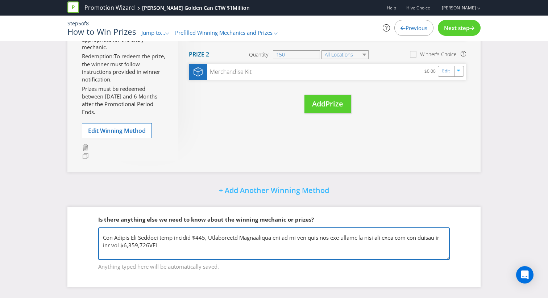
click at [290, 239] on textarea at bounding box center [274, 244] width 352 height 33
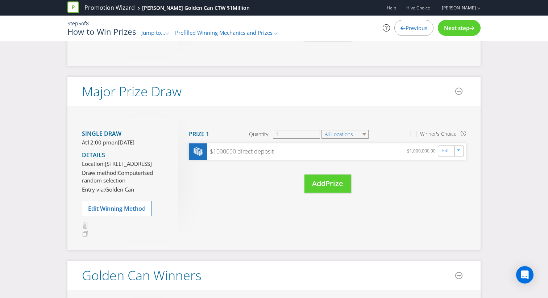
scroll to position [442, 0]
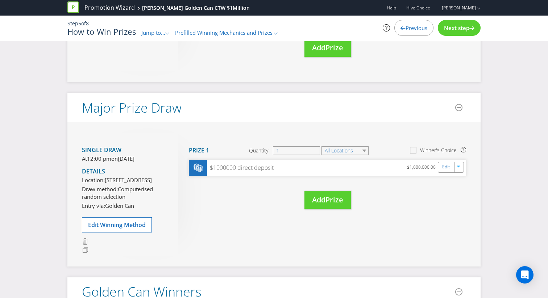
click at [467, 30] on span "Next step" at bounding box center [456, 27] width 25 height 7
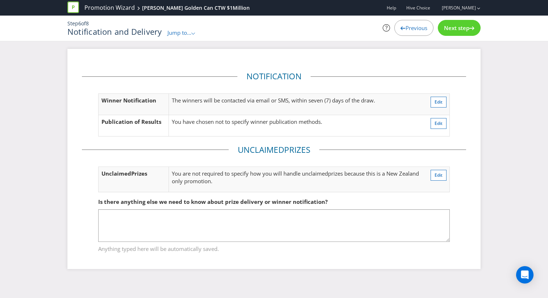
click at [467, 30] on span "Next step" at bounding box center [456, 27] width 25 height 7
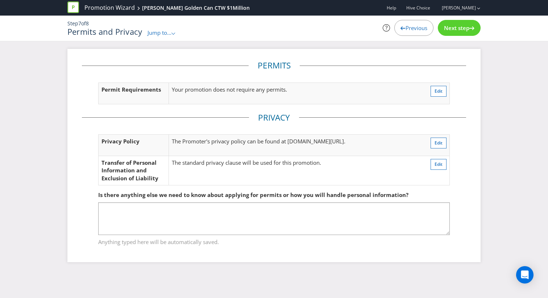
click at [467, 30] on span "Next step" at bounding box center [456, 27] width 25 height 7
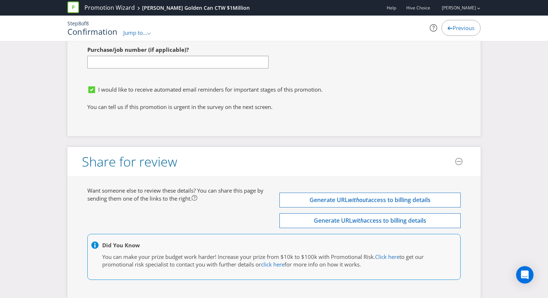
scroll to position [3002, 0]
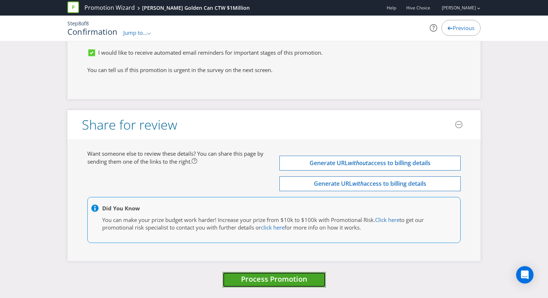
click at [267, 279] on span "Process Promotion" at bounding box center [274, 280] width 66 height 10
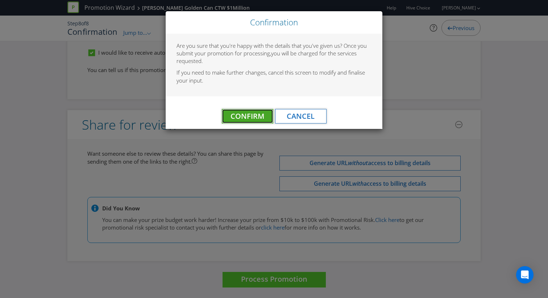
click at [255, 121] on button "Confirm" at bounding box center [247, 116] width 51 height 15
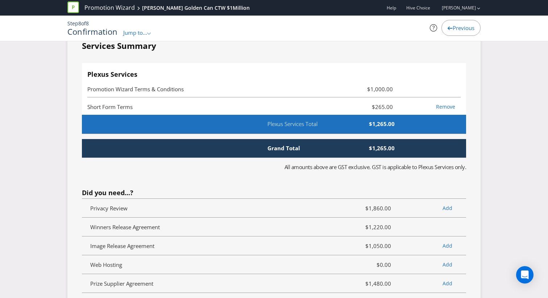
scroll to position [0, 0]
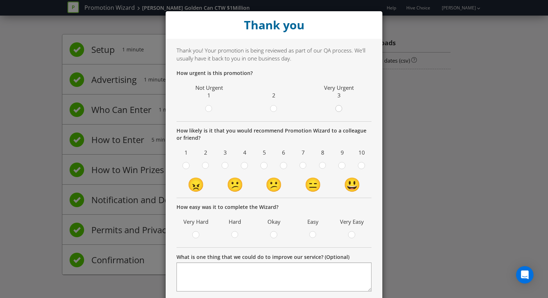
click at [336, 107] on circle at bounding box center [338, 109] width 7 height 7
click at [0, 0] on input "radio" at bounding box center [0, 0] width 0 height 0
click at [360, 165] on div at bounding box center [362, 164] width 4 height 4
click at [0, 0] on input "radio" at bounding box center [0, 0] width 0 height 0
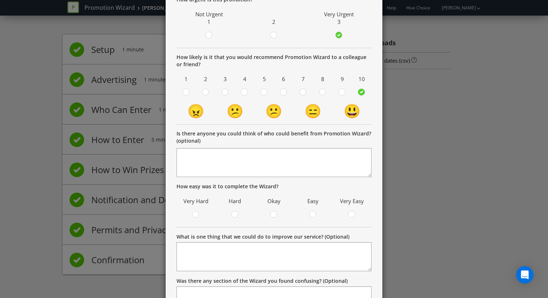
scroll to position [124, 0]
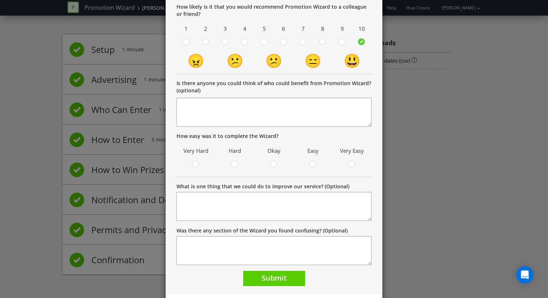
click at [304, 164] on div at bounding box center [313, 165] width 32 height 9
click at [309, 164] on icon at bounding box center [312, 164] width 7 height 7
click at [0, 0] on input "radio" at bounding box center [0, 0] width 0 height 0
click at [289, 280] on button "Submit" at bounding box center [274, 279] width 62 height 16
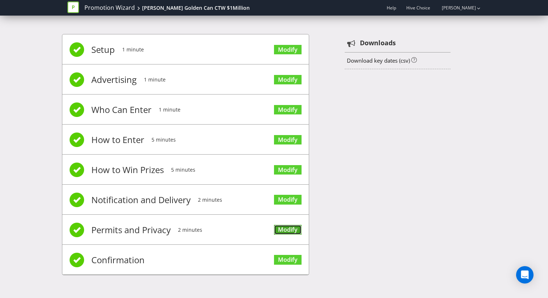
click at [289, 232] on link "Modify" at bounding box center [288, 230] width 28 height 10
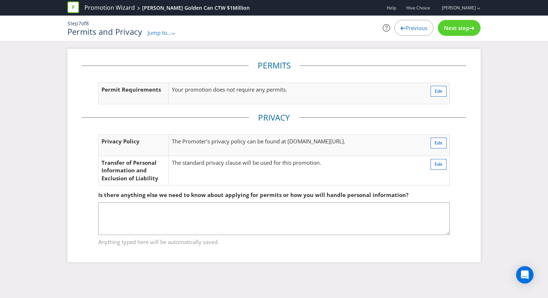
click at [467, 20] on div "Next step" at bounding box center [459, 28] width 43 height 16
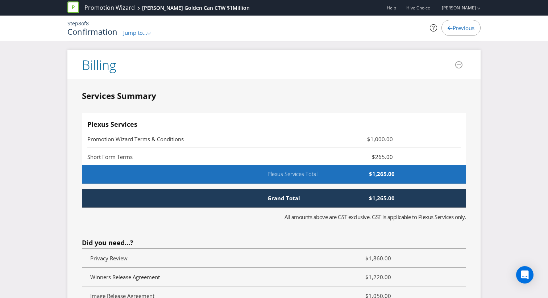
scroll to position [2394, 0]
